Goal: Information Seeking & Learning: Find specific fact

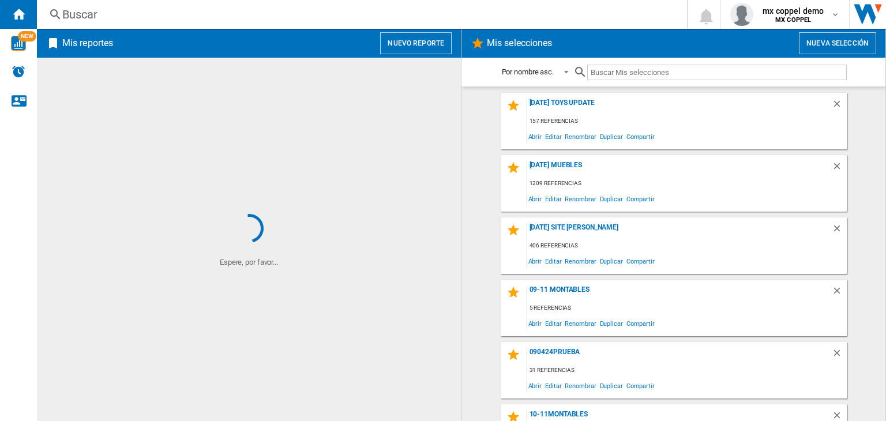
click at [178, 29] on div "Mis reportes Nuevo reporte" at bounding box center [249, 43] width 424 height 29
click at [181, 16] on div "Buscar" at bounding box center [359, 14] width 595 height 16
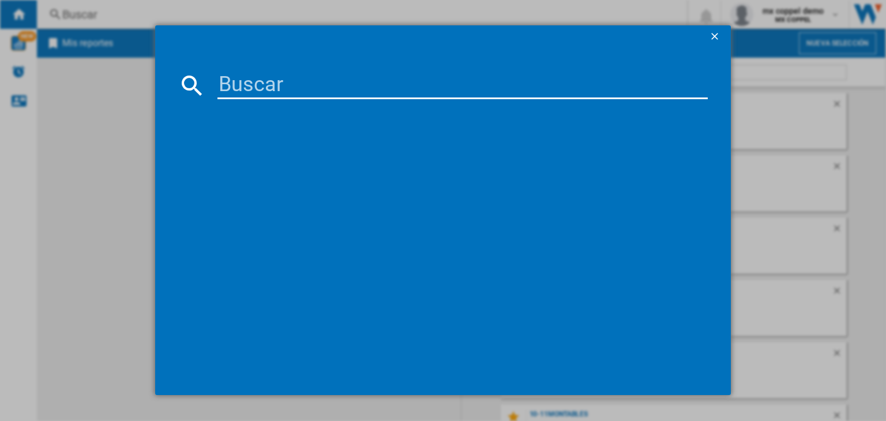
click at [254, 88] on input at bounding box center [463, 86] width 490 height 28
paste input "2912433"
type input "2912433"
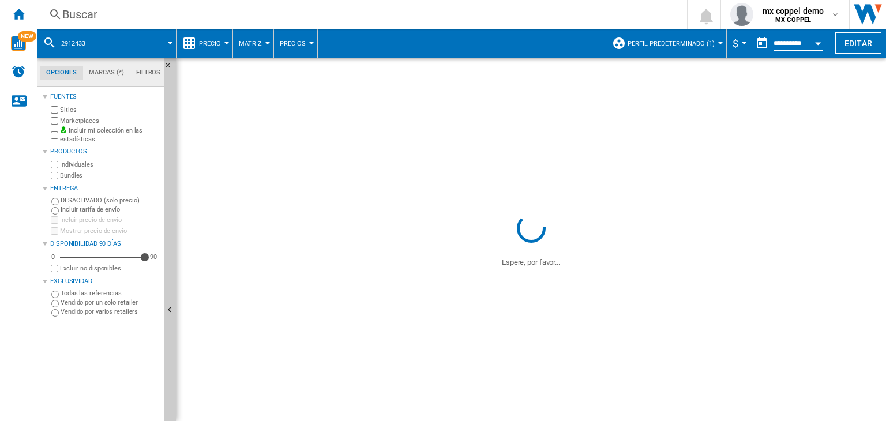
click at [662, 44] on span "Perfil predeterminado (1)" at bounding box center [671, 44] width 87 height 8
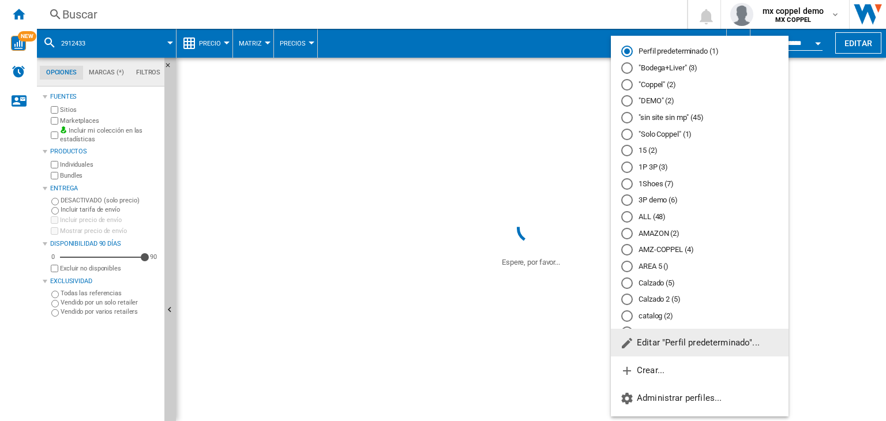
click at [703, 348] on button "Editar "Perfil predeterminado"..." at bounding box center [700, 343] width 178 height 28
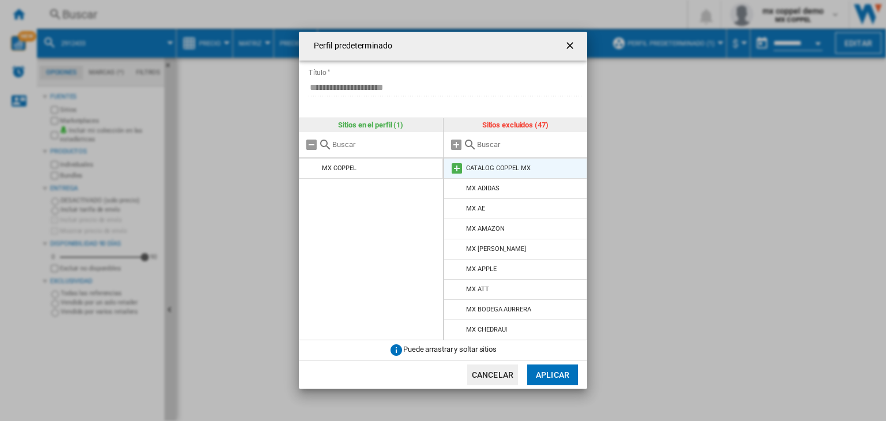
click at [455, 169] on md-icon at bounding box center [457, 169] width 14 height 14
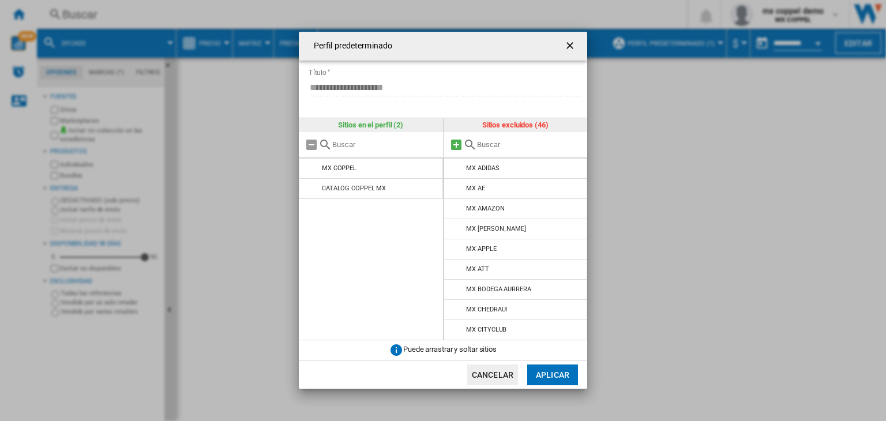
click at [451, 145] on md-icon at bounding box center [456, 145] width 14 height 14
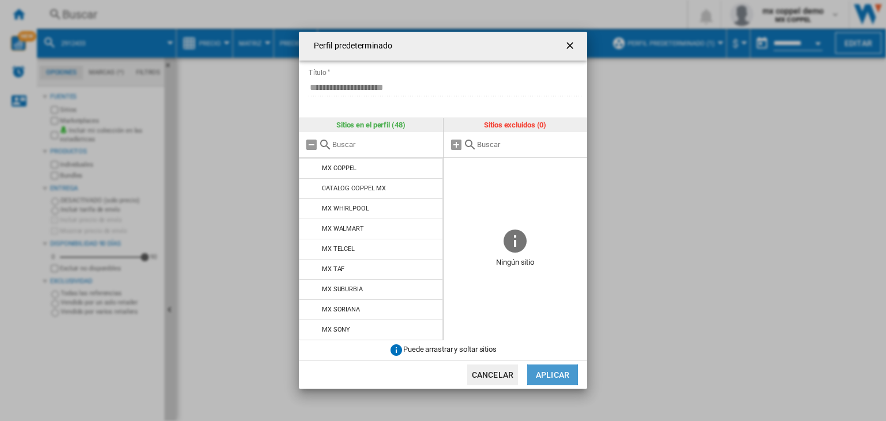
click at [553, 381] on button "Aplicar" at bounding box center [552, 375] width 51 height 21
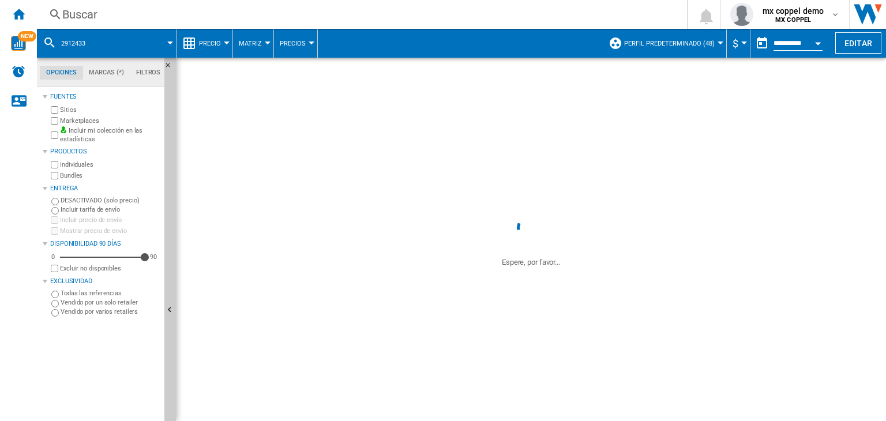
click at [247, 17] on div "Buscar" at bounding box center [359, 14] width 595 height 16
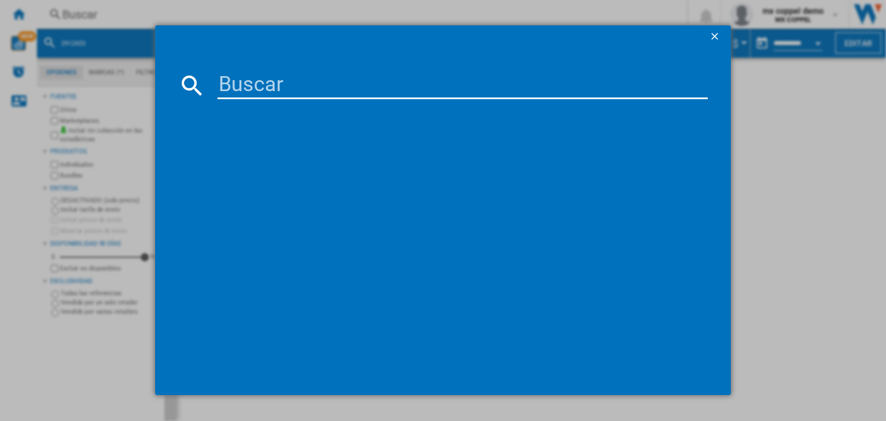
click at [316, 81] on input at bounding box center [463, 86] width 490 height 28
paste input "HUAWEI FREEBUDS 6 WHITE"
type input "HUAWEI FREEBUDS 6 WHITE"
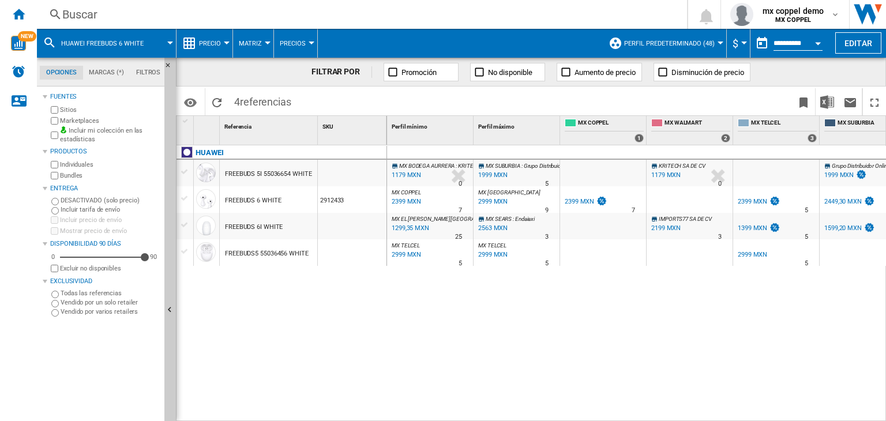
click at [372, 204] on div "2912433" at bounding box center [352, 199] width 69 height 27
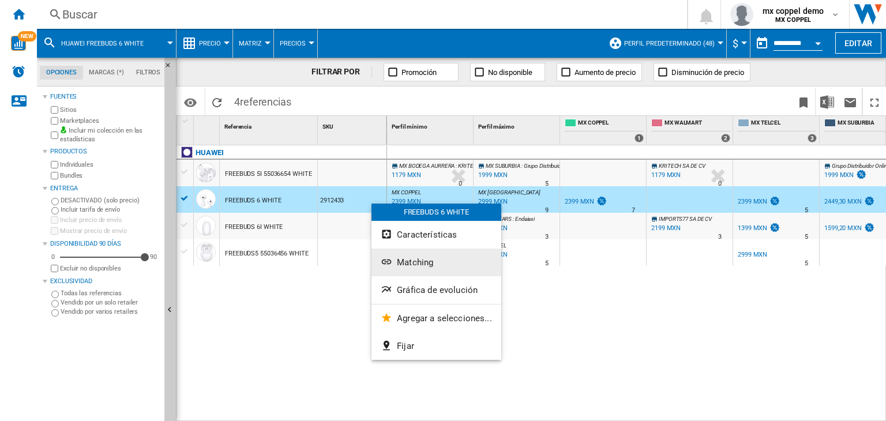
click at [407, 259] on span "Matching" at bounding box center [415, 262] width 36 height 10
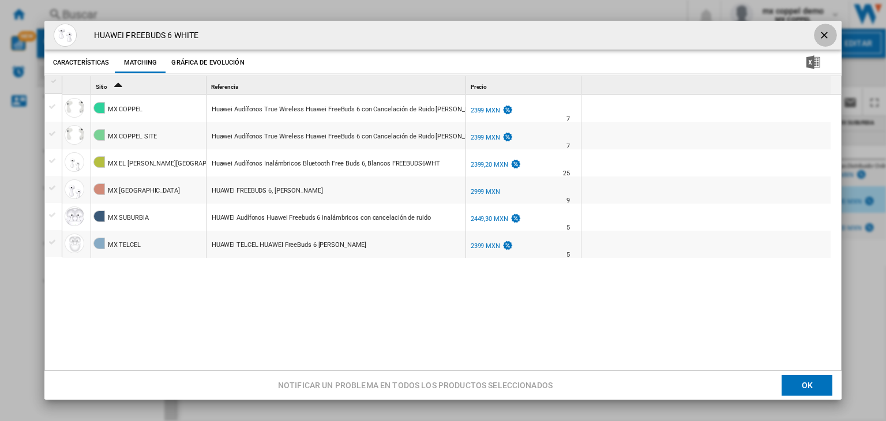
click at [823, 31] on ng-md-icon "getI18NText('BUTTONS.CLOSE_DIALOG')" at bounding box center [826, 36] width 14 height 14
click at [827, 20] on div "HUAWEI FREEBUDS 6 WHITE Características Matching Gráfica de evolución price 239…" at bounding box center [443, 210] width 886 height 421
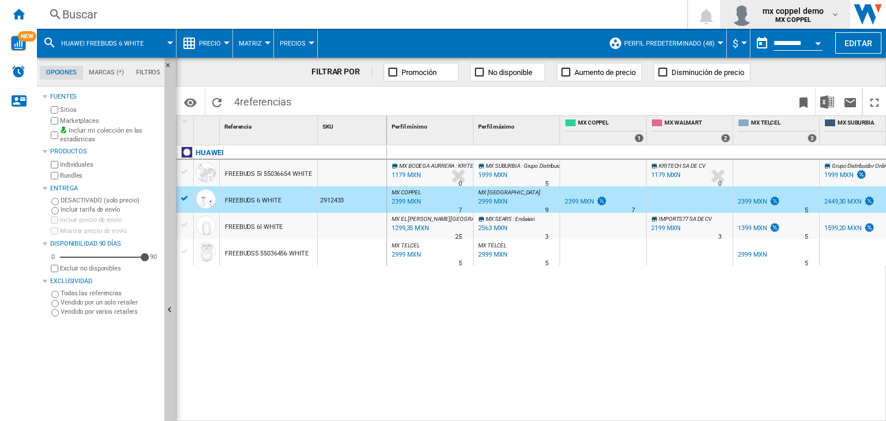
click at [827, 14] on div "mx coppel demo MX COPPEL" at bounding box center [794, 14] width 73 height 18
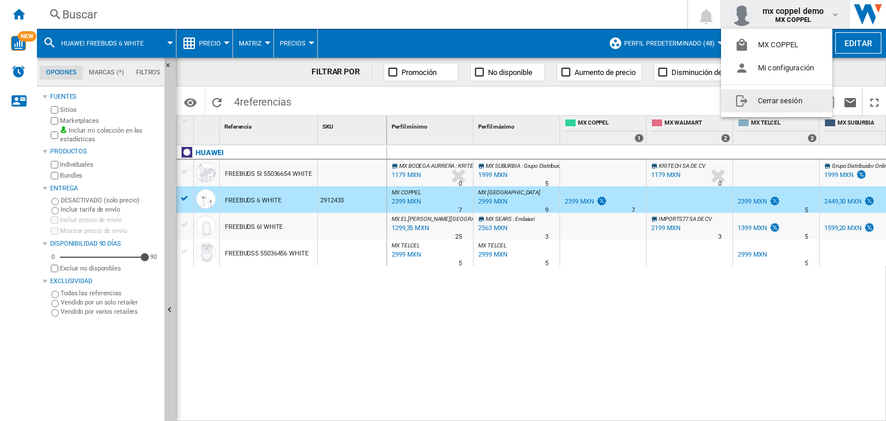
click at [781, 95] on button "Cerrar sesión" at bounding box center [776, 100] width 111 height 23
